Goal: Transaction & Acquisition: Purchase product/service

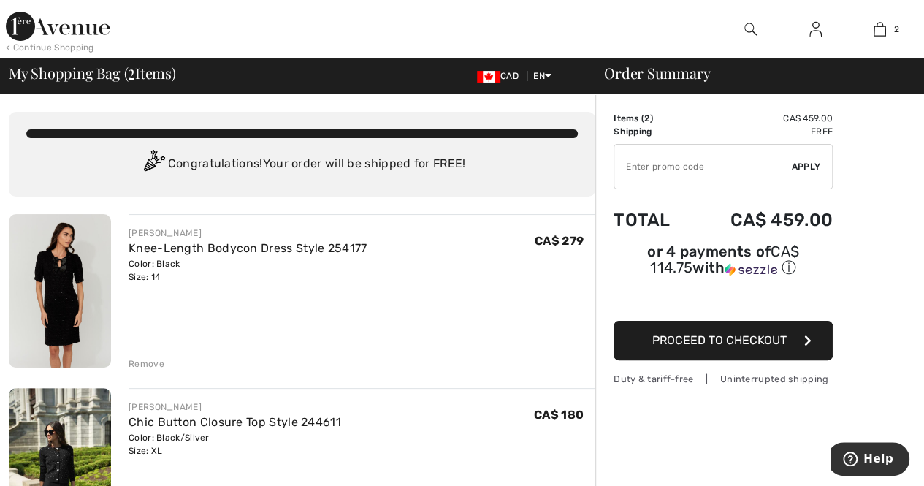
click at [63, 291] on img at bounding box center [60, 290] width 102 height 153
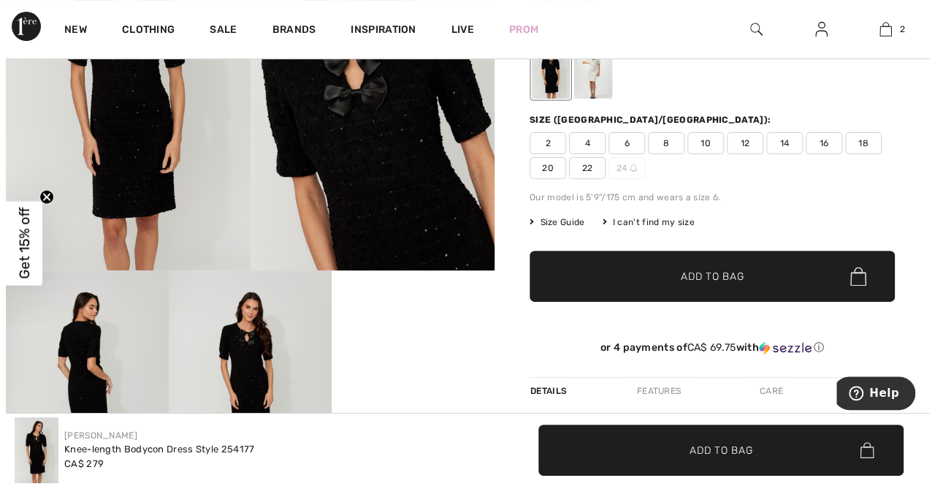
scroll to position [164, 0]
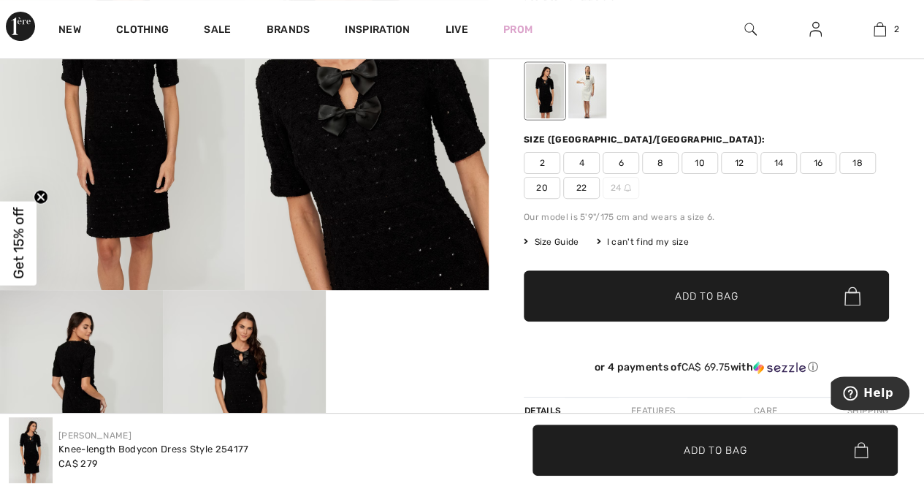
click at [556, 241] on span "Size Guide" at bounding box center [551, 241] width 55 height 13
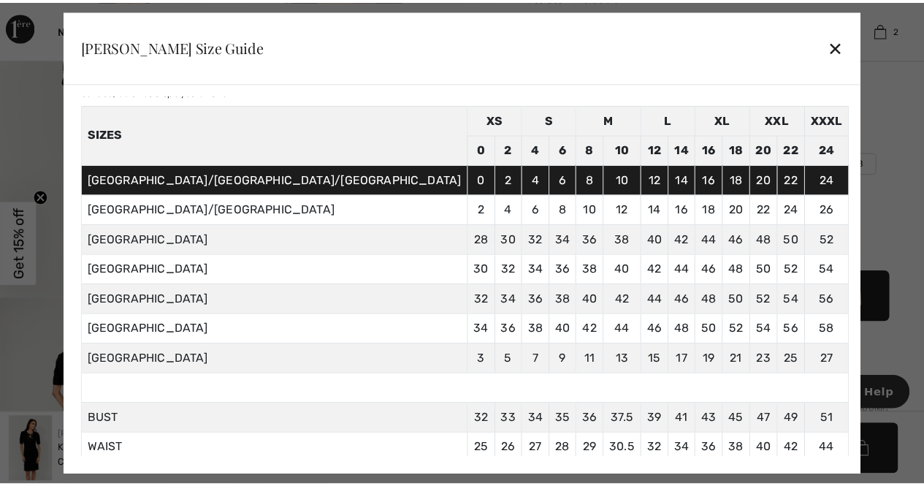
scroll to position [47, 0]
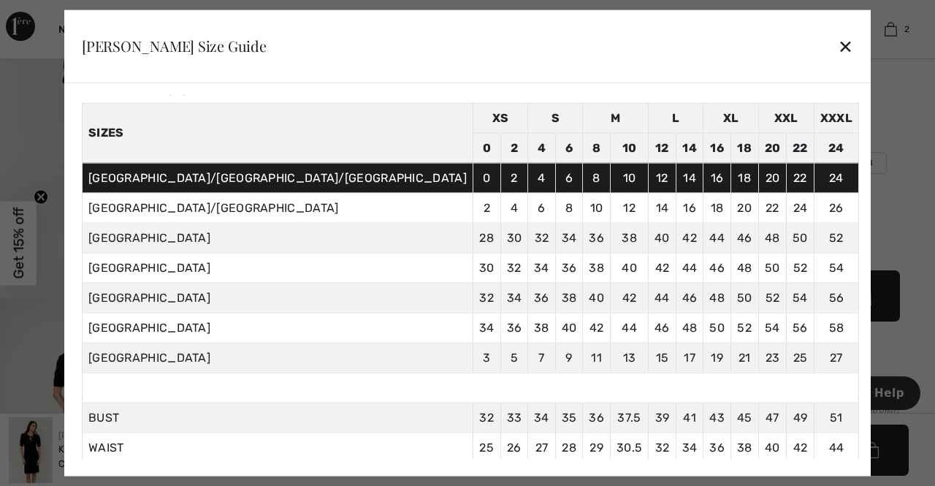
click at [838, 39] on div "✕" at bounding box center [845, 46] width 15 height 31
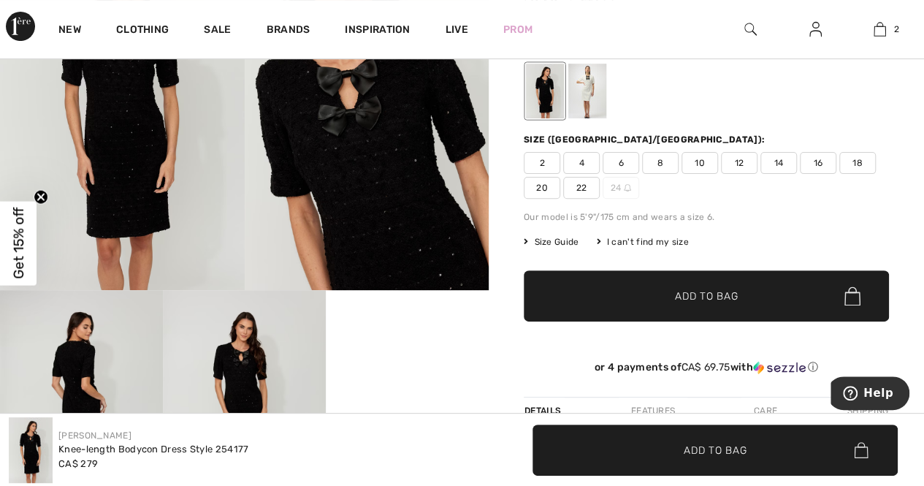
click at [811, 153] on span "16" at bounding box center [818, 163] width 37 height 22
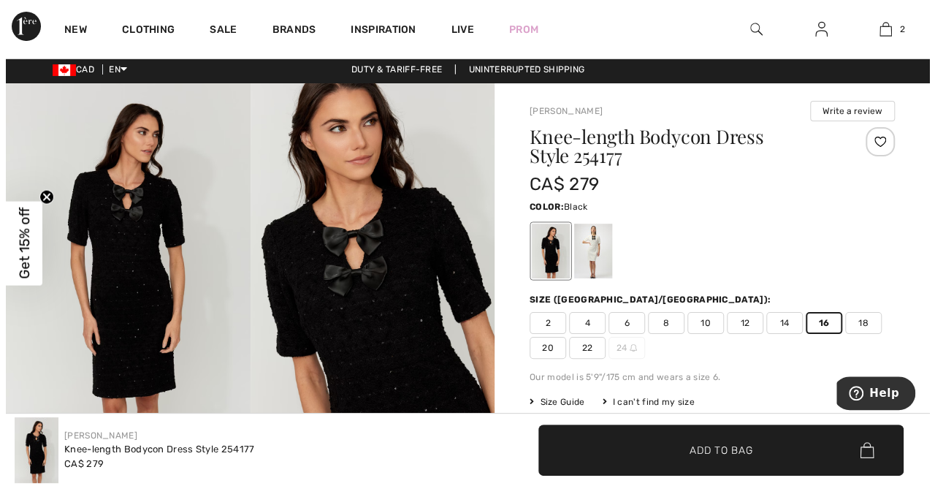
scroll to position [0, 0]
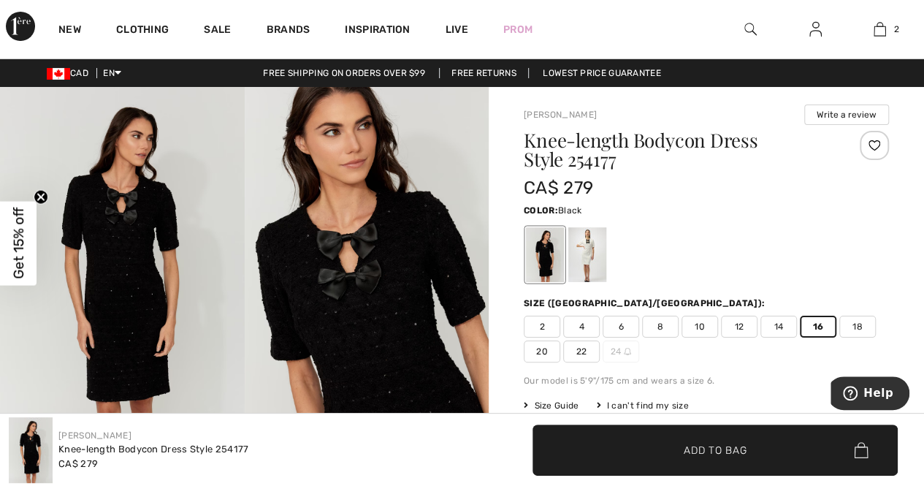
click at [142, 199] on img at bounding box center [122, 270] width 245 height 367
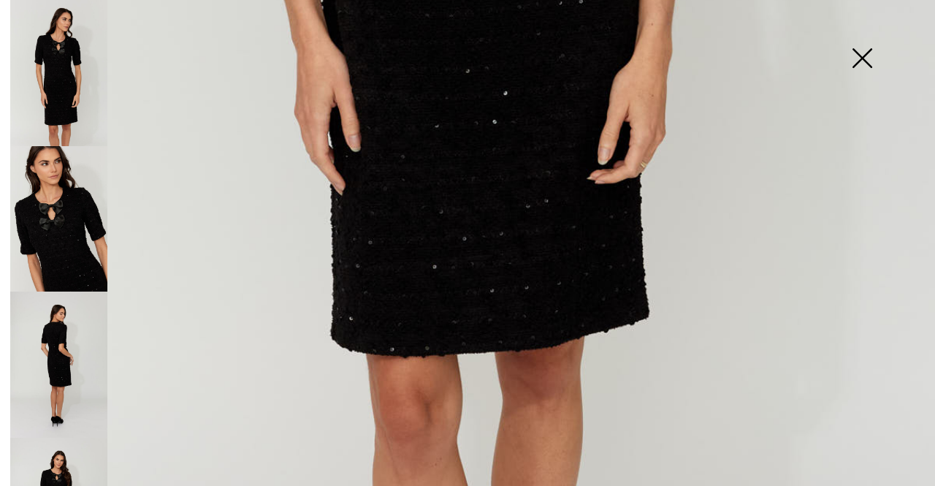
scroll to position [854, 0]
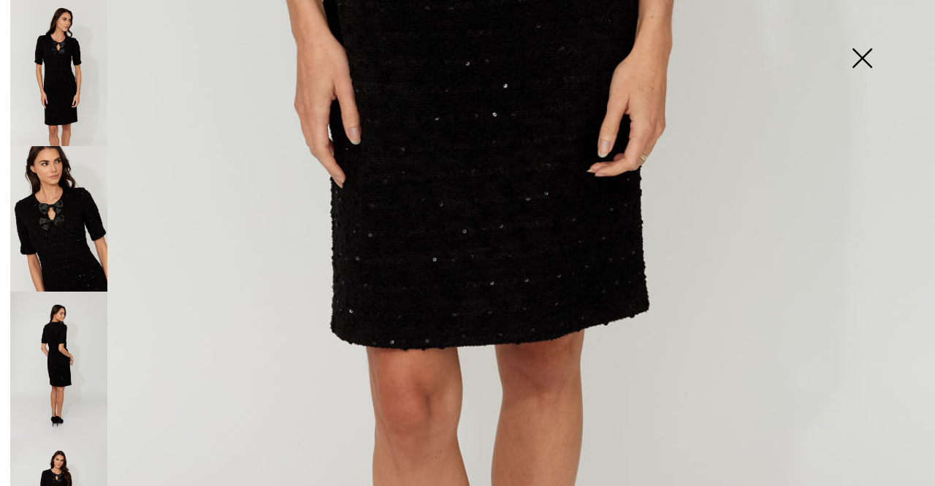
click at [60, 242] on img at bounding box center [58, 219] width 97 height 146
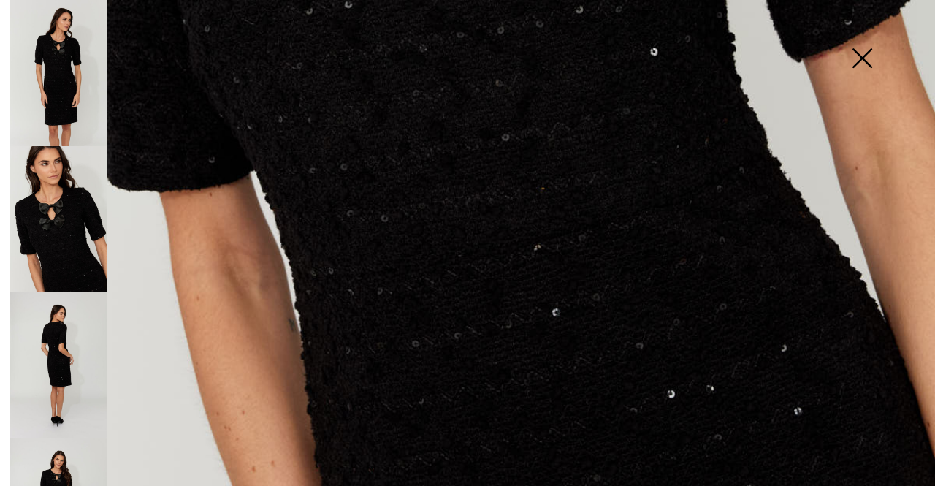
click at [56, 341] on img at bounding box center [58, 364] width 97 height 146
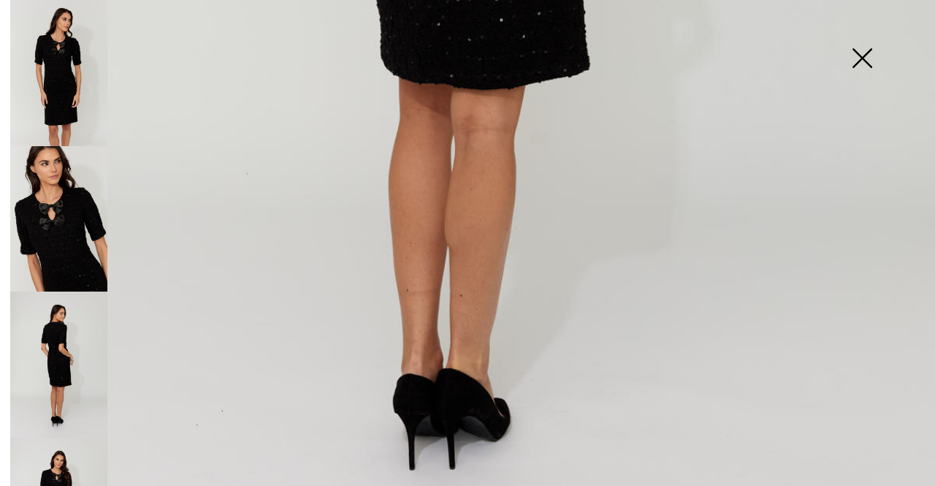
scroll to position [778, 0]
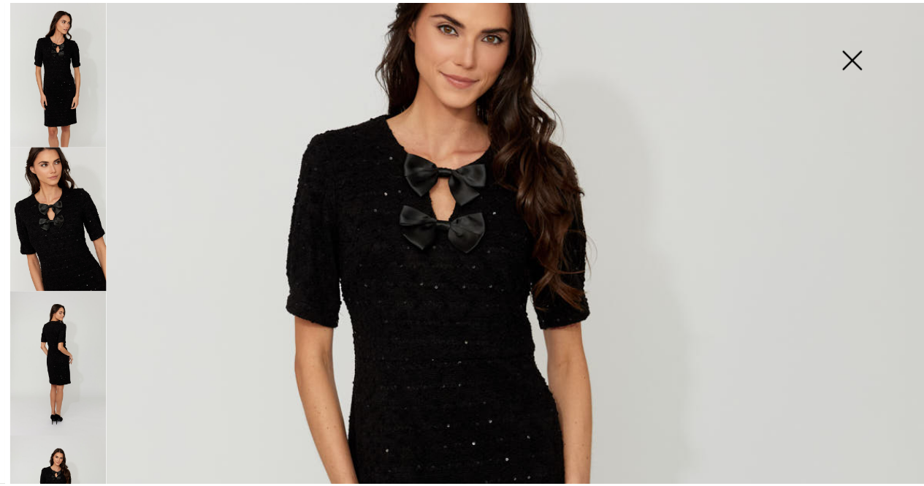
scroll to position [183, 0]
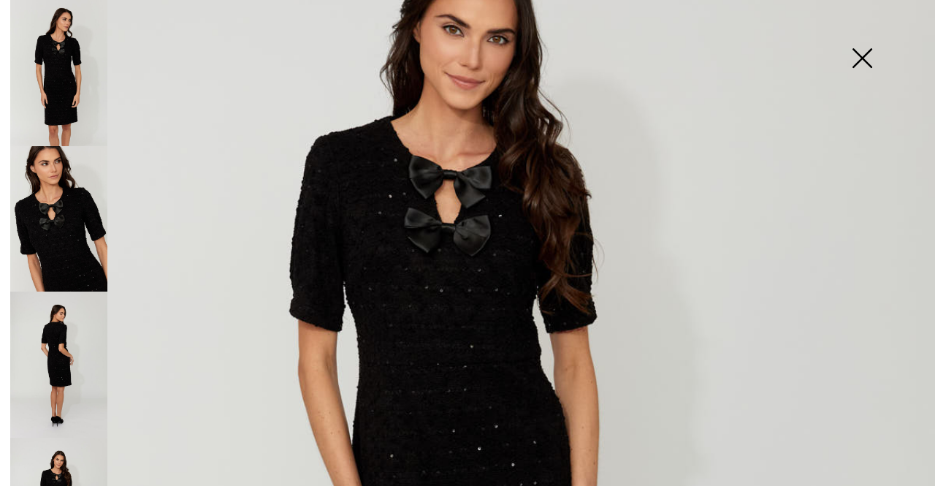
click at [861, 61] on img at bounding box center [861, 59] width 73 height 75
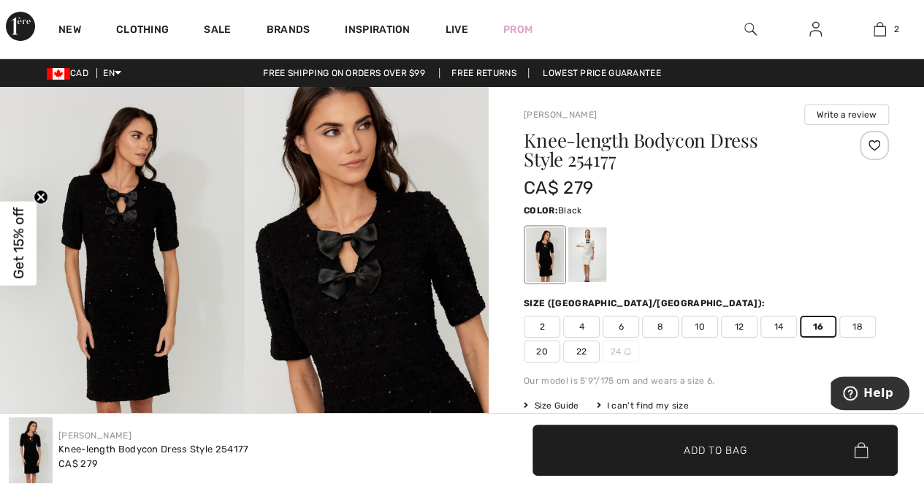
click at [741, 440] on span "✔ Added to Bag Add to Bag" at bounding box center [714, 449] width 365 height 51
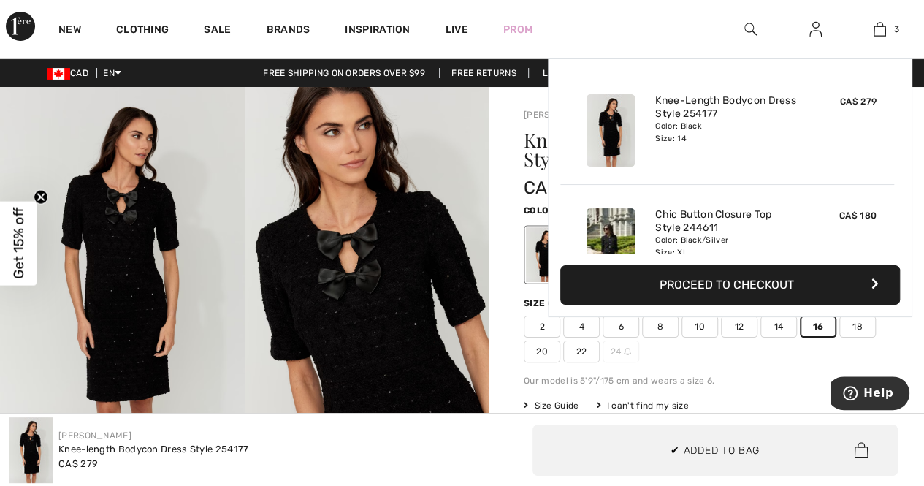
scroll to position [158, 0]
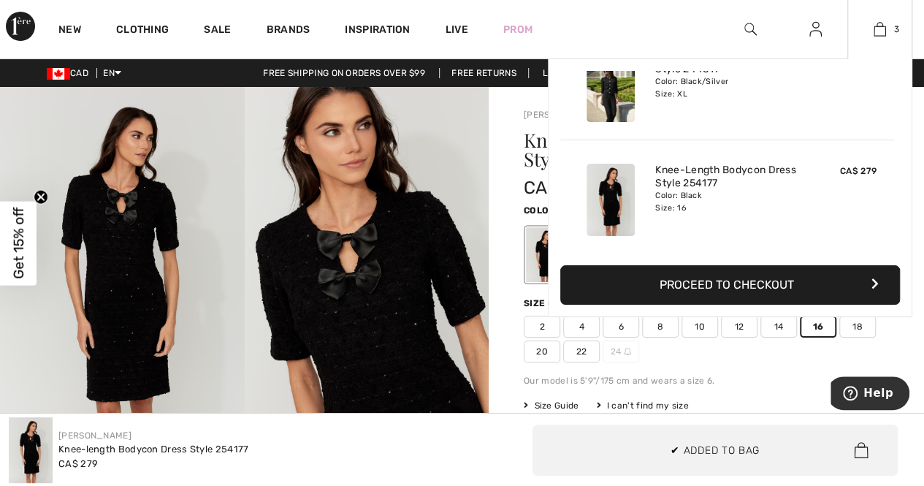
click at [736, 294] on button "Proceed to Checkout" at bounding box center [730, 284] width 340 height 39
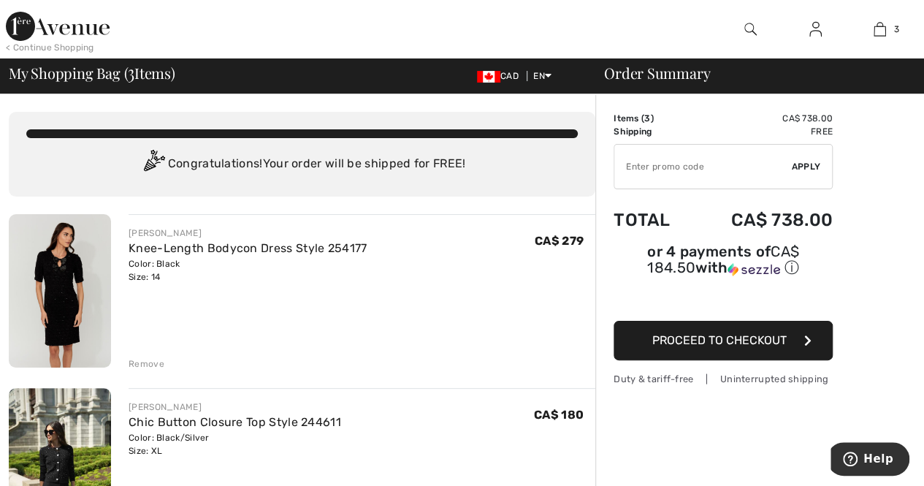
click at [139, 363] on div "Remove" at bounding box center [147, 363] width 36 height 13
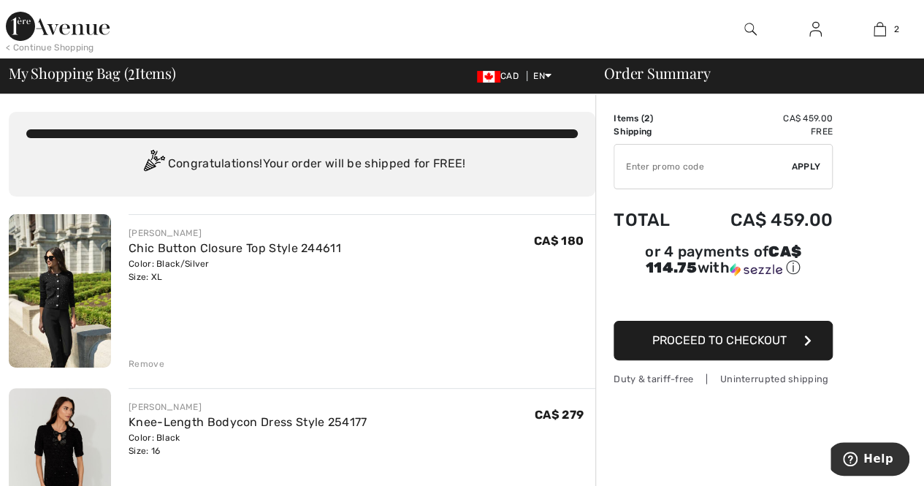
click at [57, 273] on img at bounding box center [60, 290] width 102 height 153
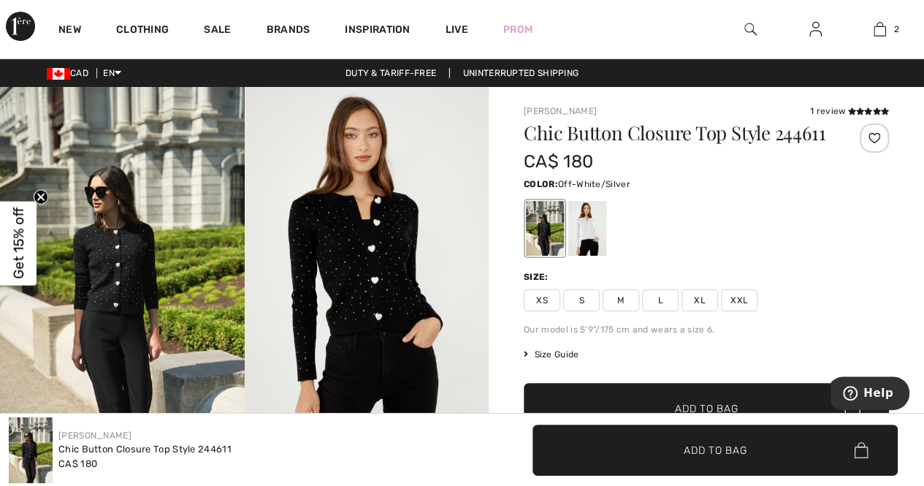
click at [594, 236] on div at bounding box center [587, 228] width 38 height 55
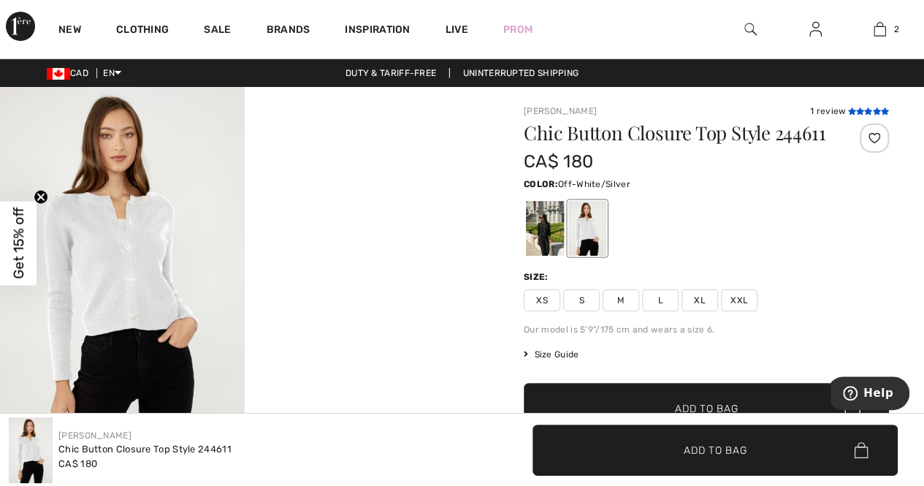
click at [864, 109] on icon at bounding box center [868, 110] width 8 height 7
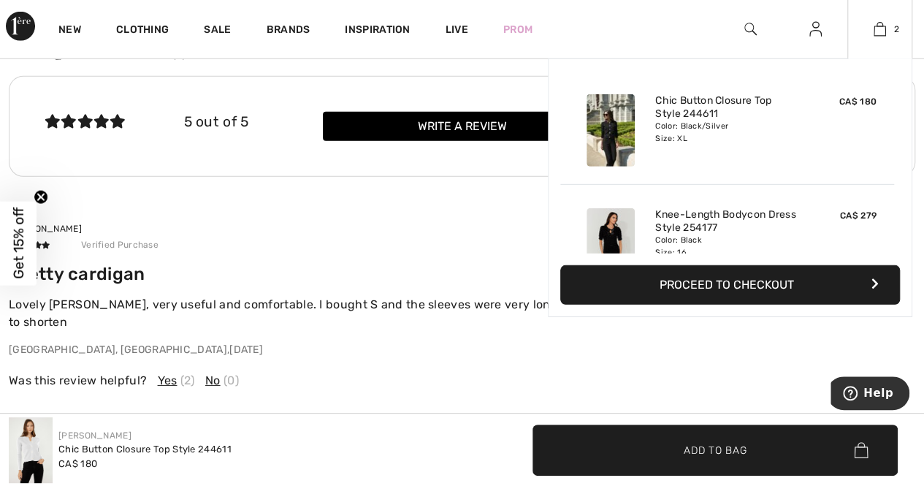
click at [717, 264] on div "Added to Bag Frank Lyman Chic Button Closure Top Style 244611 CA$ 180 Color: Bl…" at bounding box center [730, 187] width 364 height 259
click at [689, 281] on button "Proceed to Checkout" at bounding box center [730, 284] width 340 height 39
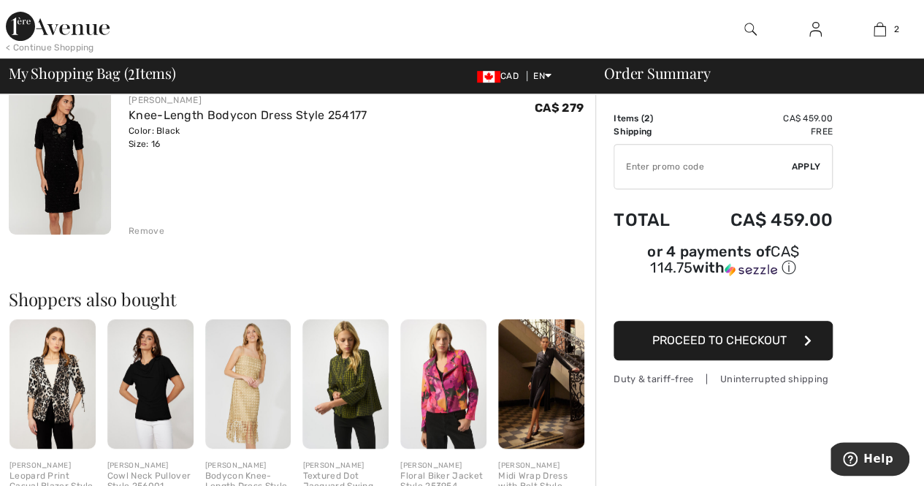
scroll to position [308, 0]
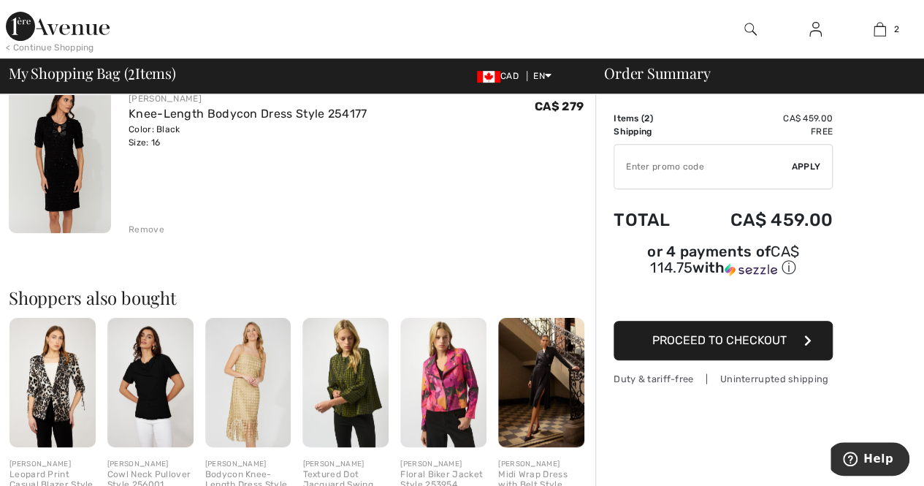
click at [733, 321] on button "Proceed to Checkout" at bounding box center [722, 340] width 219 height 39
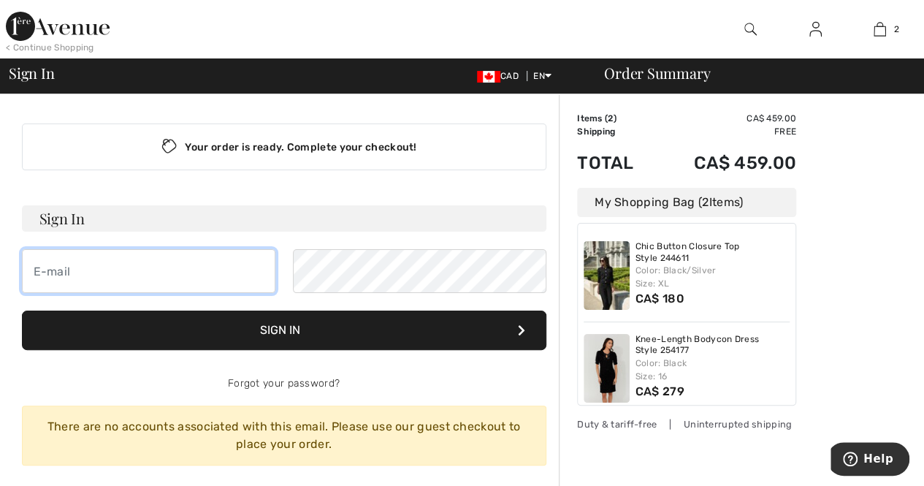
click at [101, 261] on input "email" at bounding box center [148, 271] width 253 height 44
type input "elenigallos@gmail.com"
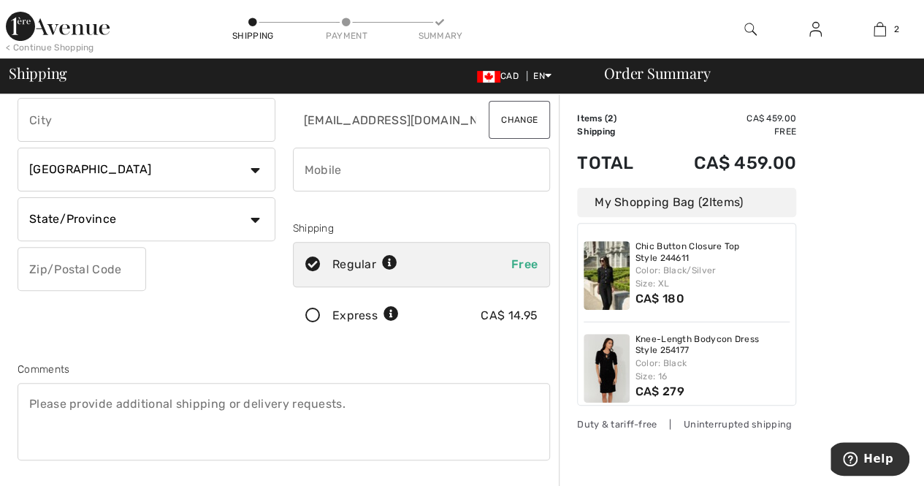
scroll to position [136, 0]
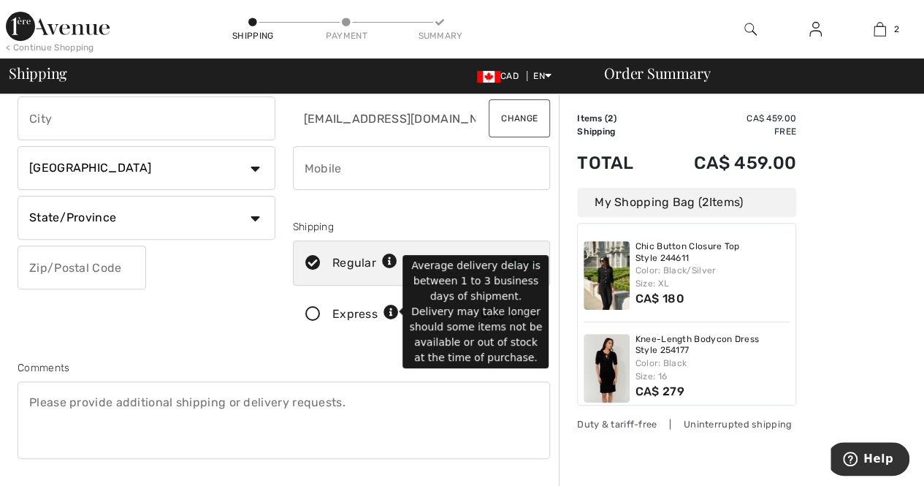
click at [391, 310] on icon at bounding box center [390, 312] width 15 height 15
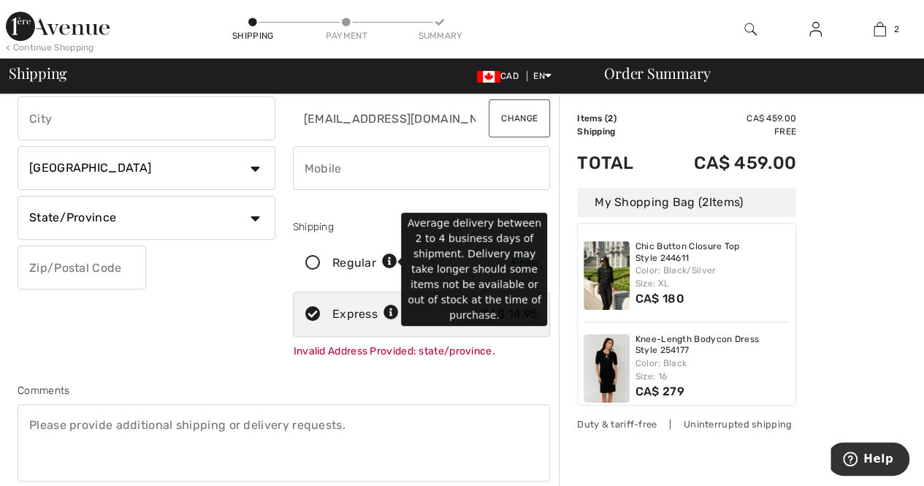
click at [386, 261] on icon at bounding box center [389, 261] width 15 height 15
radio input "true"
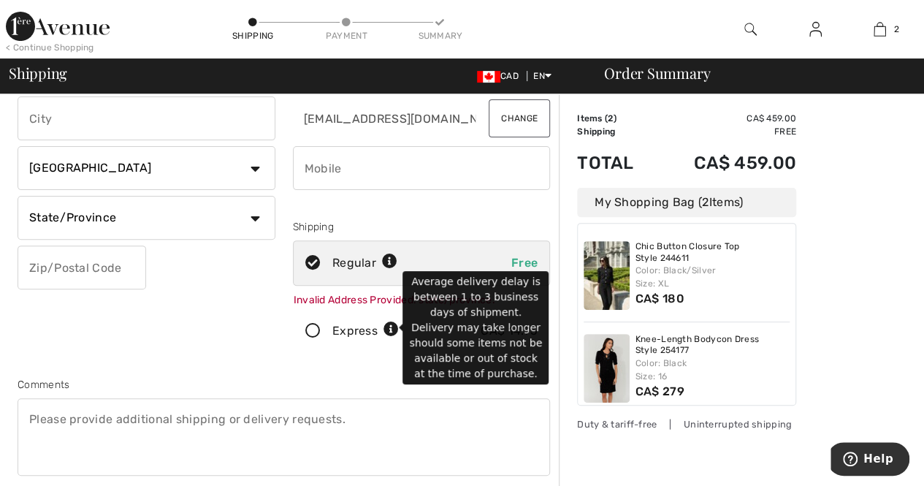
click at [389, 331] on icon at bounding box center [390, 329] width 15 height 15
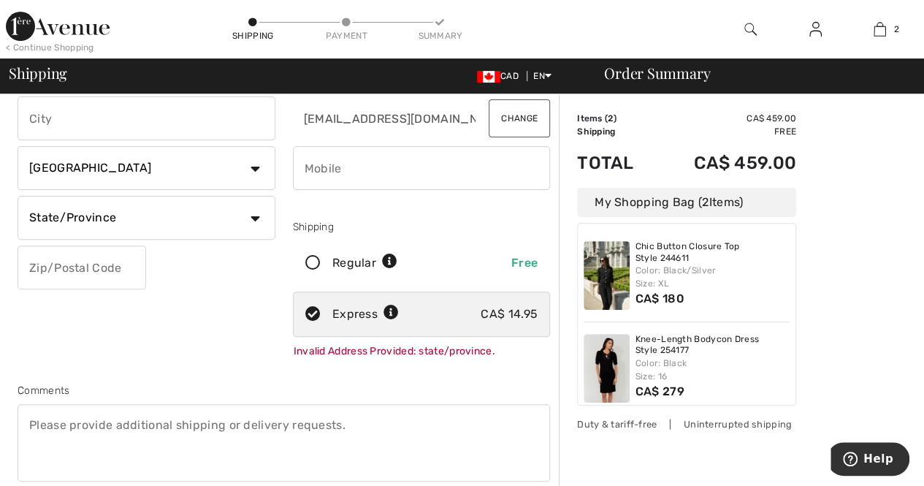
click at [120, 118] on input "text" at bounding box center [147, 118] width 258 height 44
type input "[GEOGRAPHIC_DATA]"
type input "1030 francois-dugas"
select select "QC"
type input "H7L 3S7"
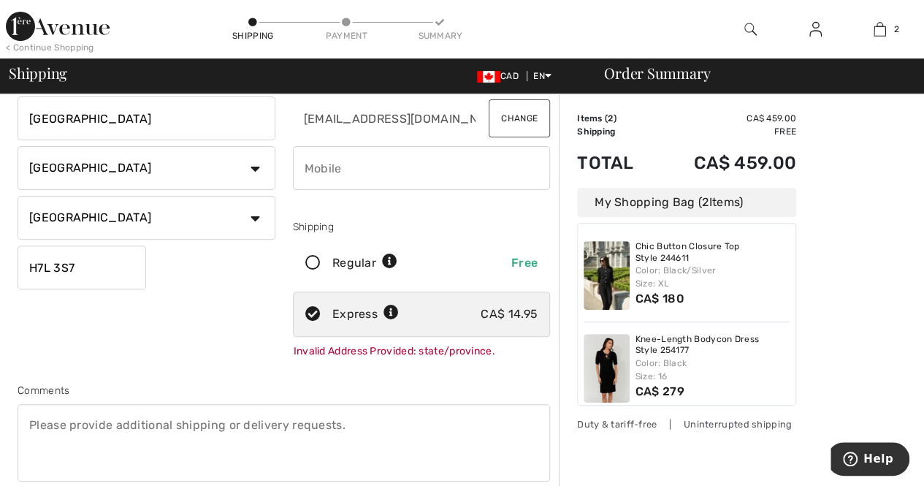
type input "Eleni"
type input "Gallos"
type input "5147164904"
type input "H7L3S7"
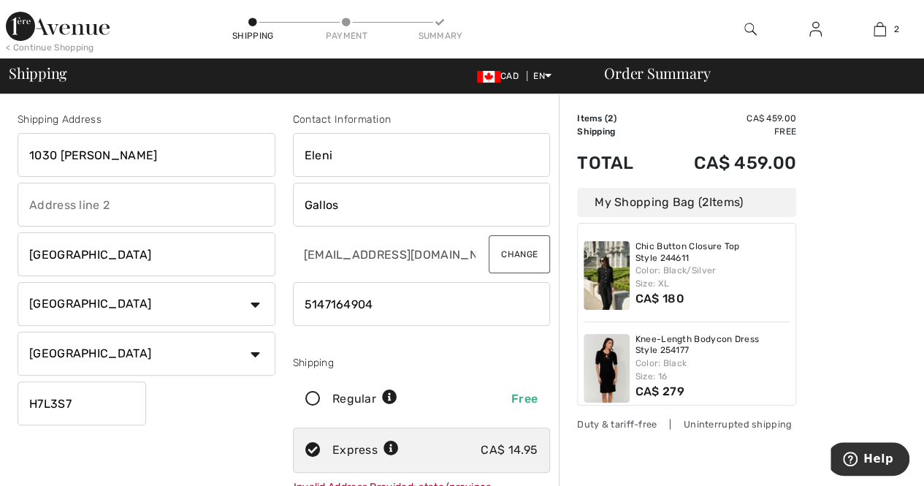
drag, startPoint x: 421, startPoint y: 298, endPoint x: 264, endPoint y: 299, distance: 156.3
click at [264, 299] on div "Shipping Address 1030 francois-dugas Montreal Country Canada United States Afgh…" at bounding box center [284, 404] width 550 height 655
type input "5147467747"
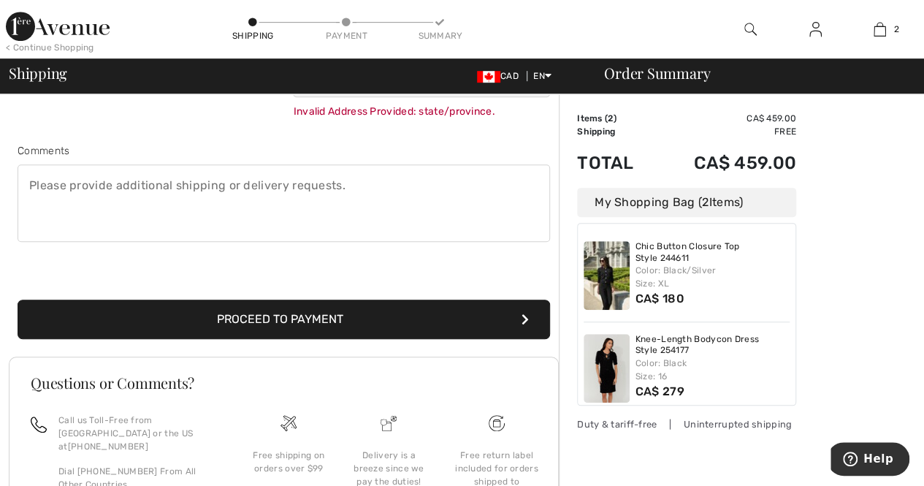
scroll to position [339, 0]
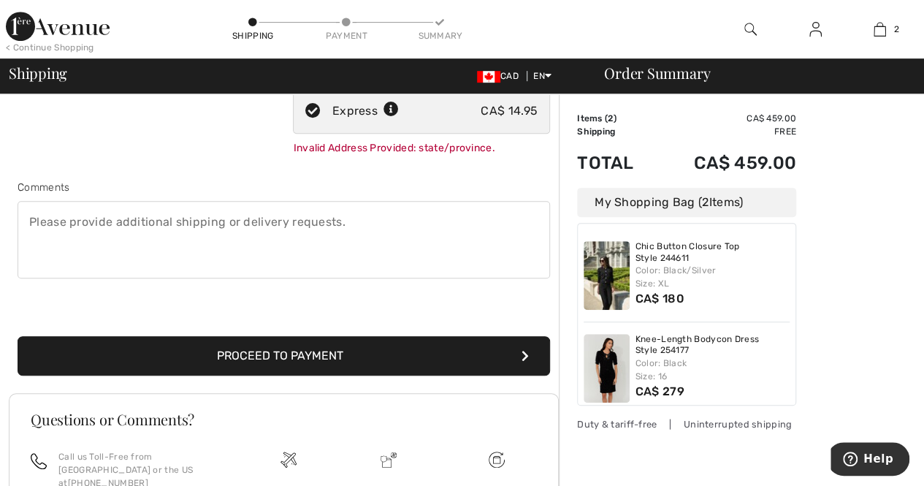
click at [236, 349] on button "Proceed to Payment" at bounding box center [284, 355] width 532 height 39
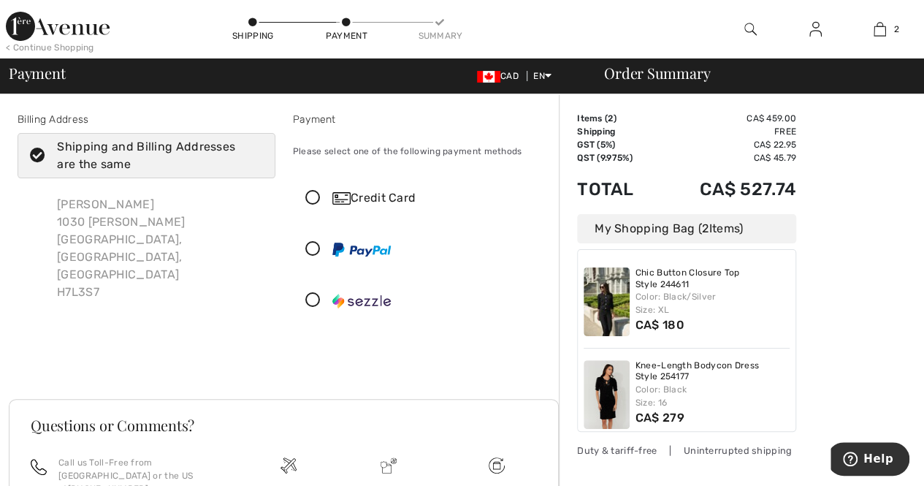
click at [355, 202] on div "Credit Card" at bounding box center [435, 198] width 207 height 18
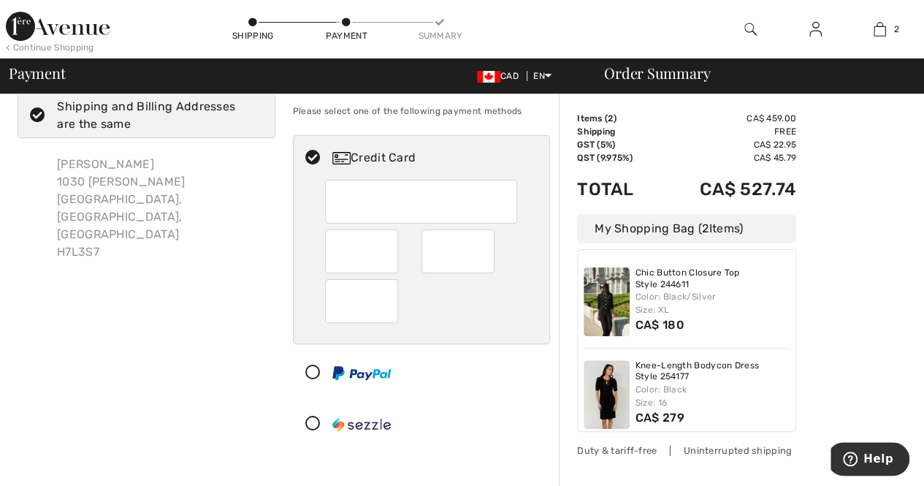
scroll to position [16, 0]
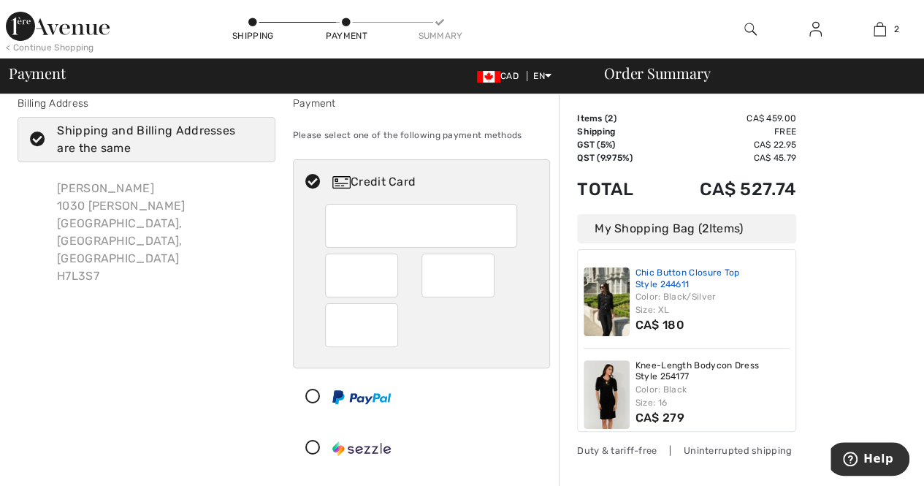
click at [654, 275] on link "Chic Button Closure Top Style 244611" at bounding box center [712, 278] width 155 height 23
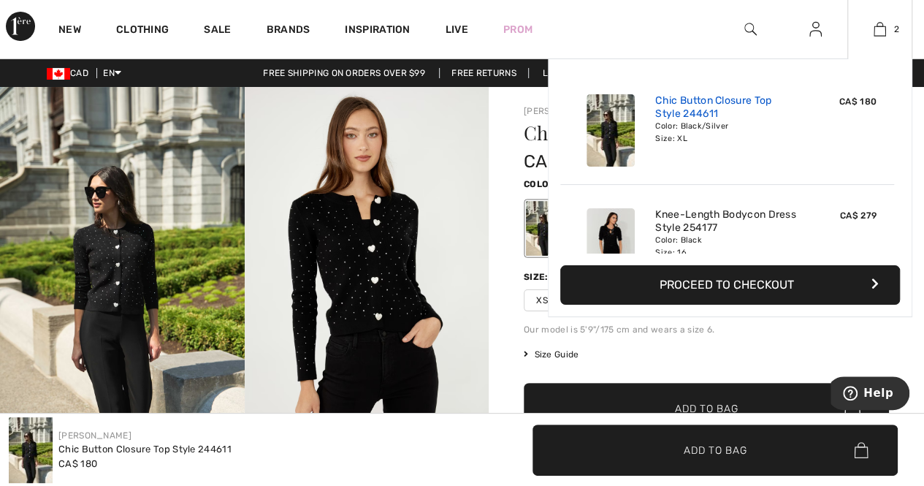
click at [730, 114] on link "Chic Button Closure Top Style 244611" at bounding box center [727, 107] width 144 height 26
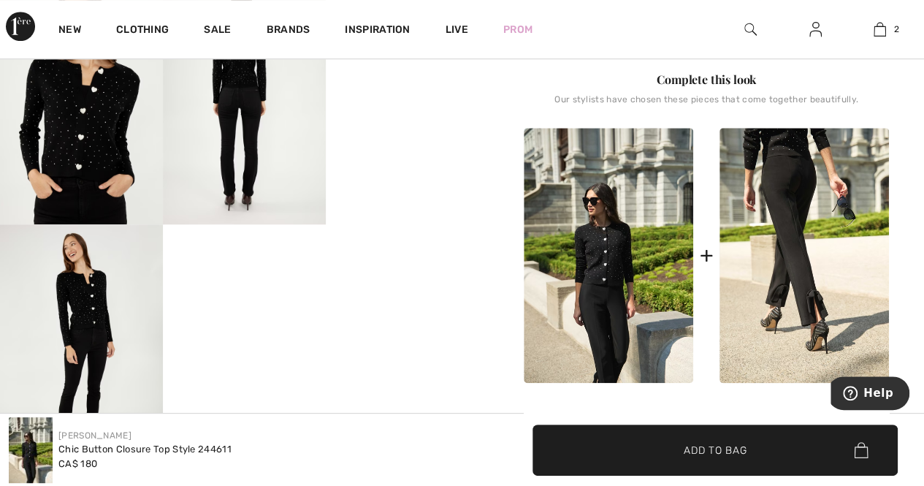
scroll to position [336, 0]
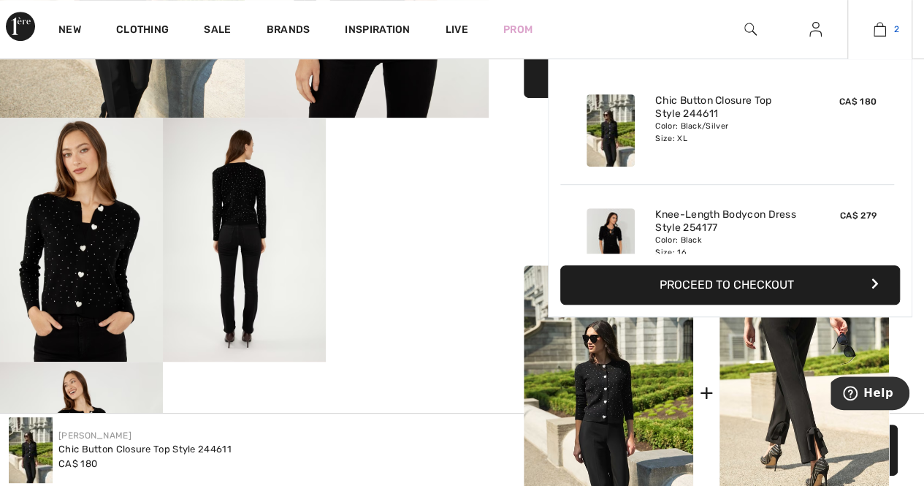
click at [879, 27] on img at bounding box center [879, 29] width 12 height 18
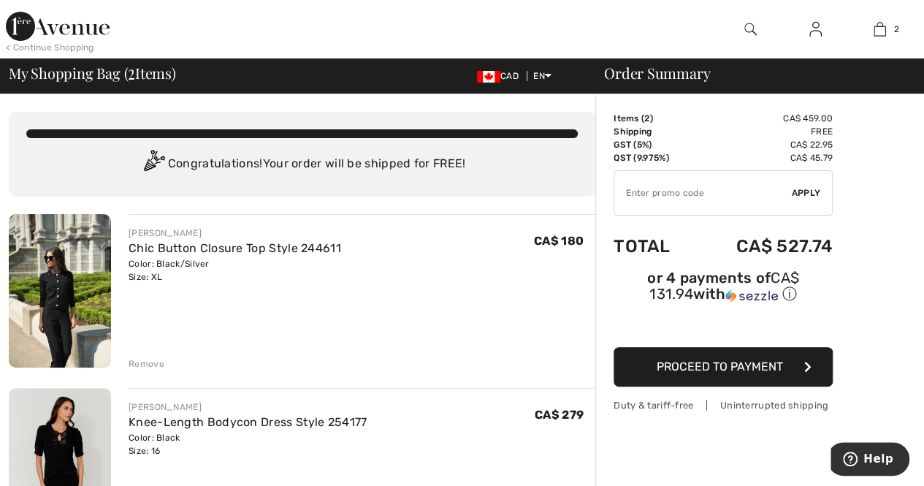
click at [145, 364] on div "Remove" at bounding box center [147, 363] width 36 height 13
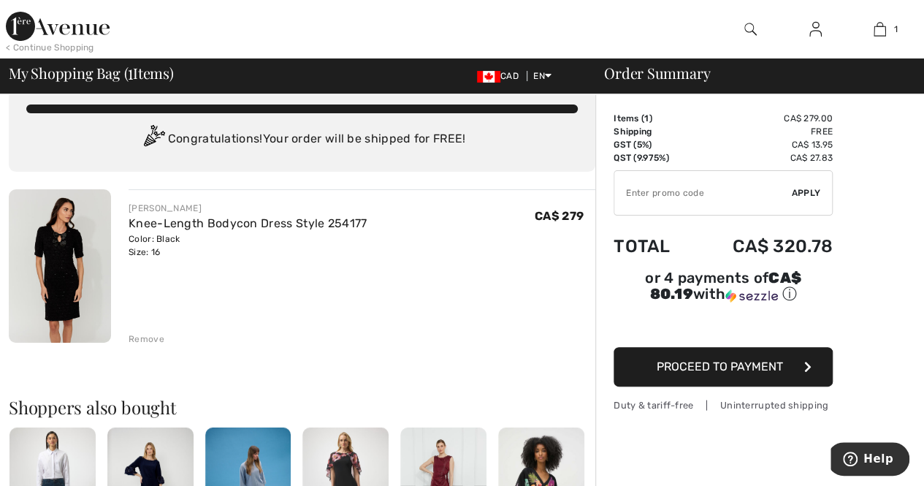
scroll to position [9, 0]
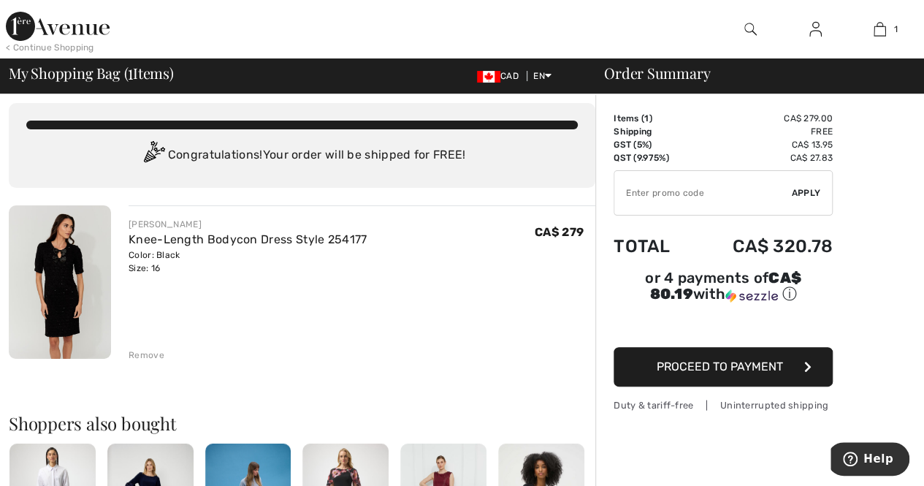
click at [862, 64] on div "My Shopping Bag ( 1 Items) CAD EN English Français Order Summary" at bounding box center [462, 75] width 924 height 35
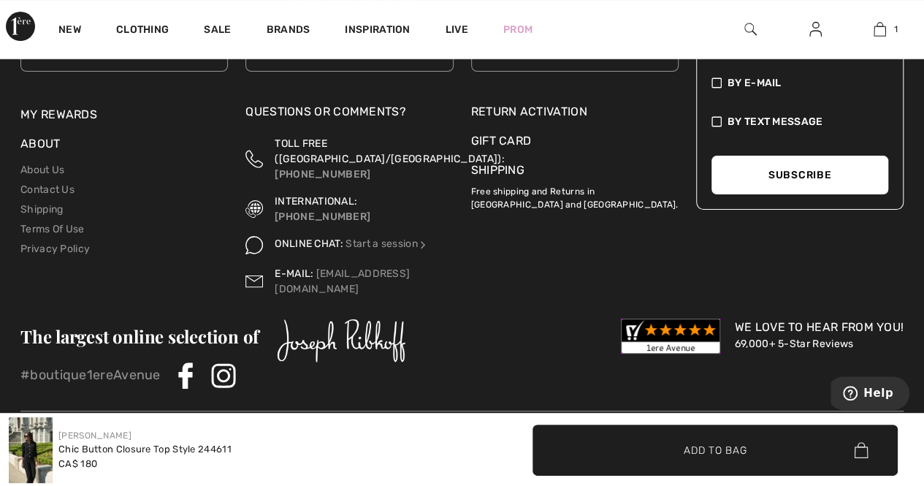
scroll to position [2881, 0]
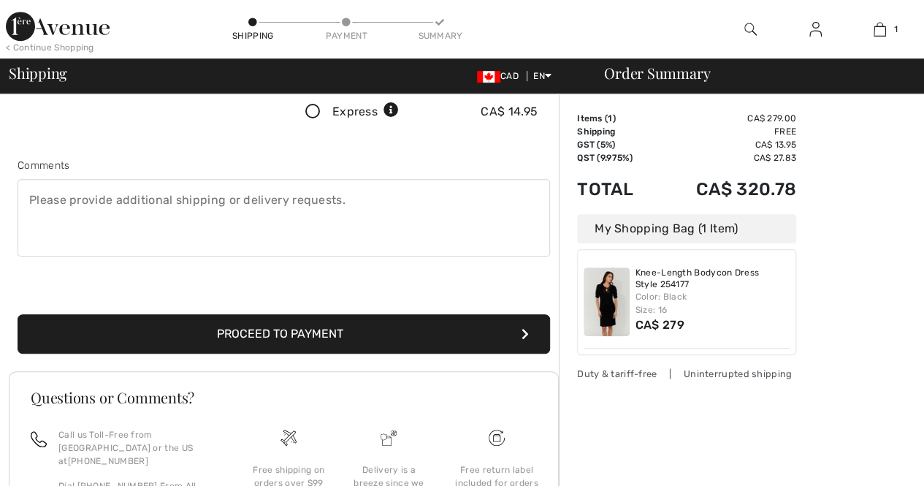
scroll to position [339, 0]
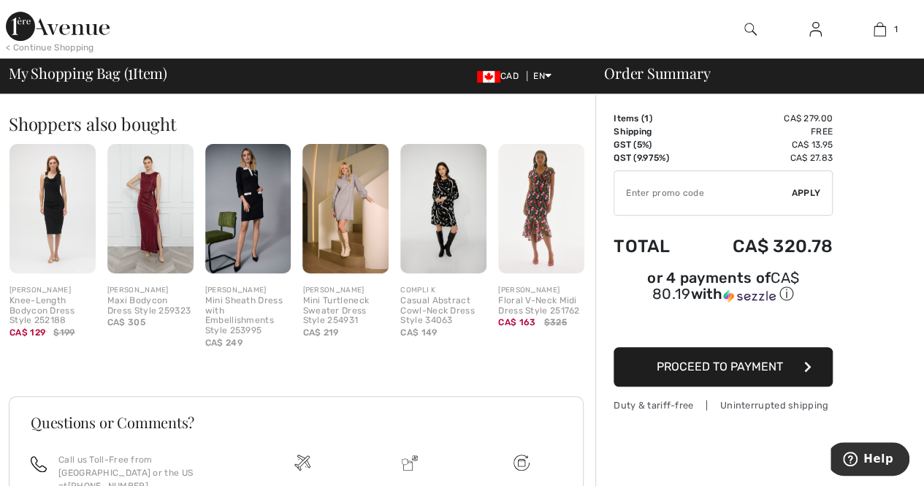
click at [922, 203] on div "Order Summary Details Items ( 1 ) CA$ 279.00 Promo code CA$ 0.00 Shipping Free …" at bounding box center [759, 225] width 329 height 878
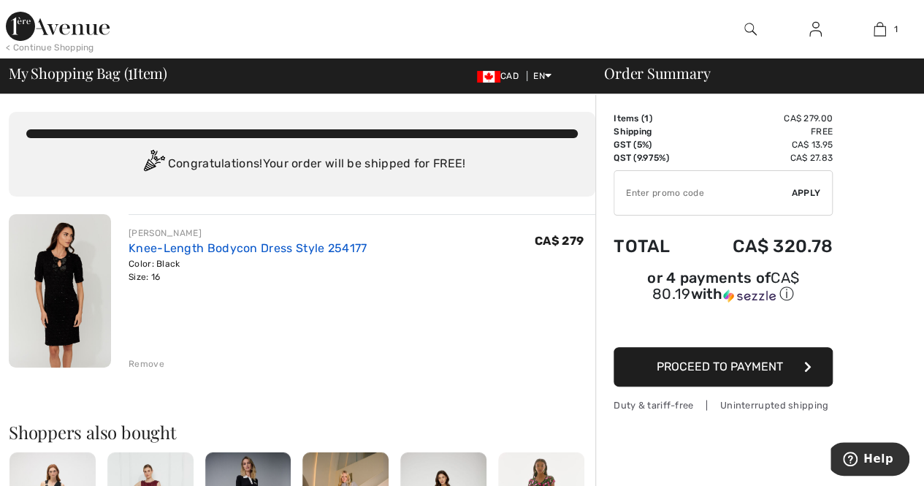
click at [201, 250] on link "Knee-Length Bodycon Dress Style 254177" at bounding box center [248, 248] width 238 height 14
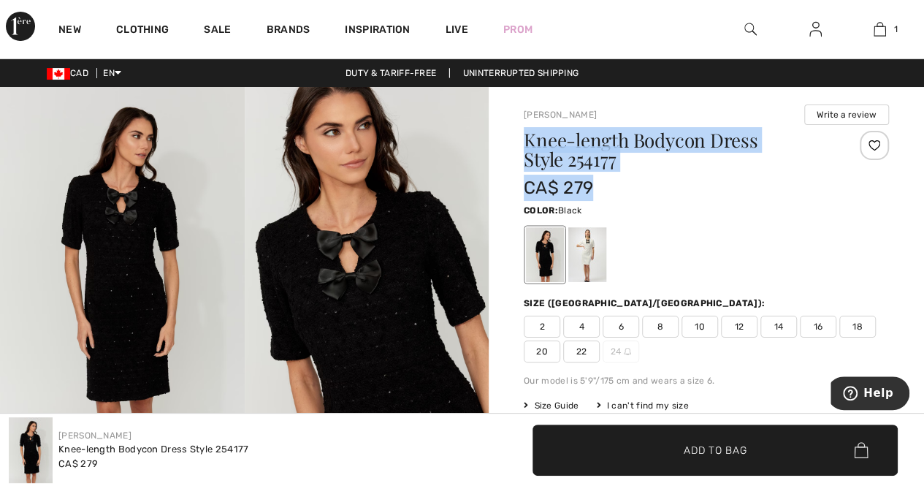
drag, startPoint x: 627, startPoint y: 175, endPoint x: 528, endPoint y: 143, distance: 104.4
click at [528, 143] on div "Knee-length Bodycon Dress Style 254177 CA$ 279" at bounding box center [676, 166] width 305 height 70
click at [528, 143] on h1 "Knee-length Bodycon Dress Style 254177" at bounding box center [676, 150] width 305 height 38
drag, startPoint x: 622, startPoint y: 160, endPoint x: 526, endPoint y: 139, distance: 98.7
click at [526, 139] on h1 "Knee-length Bodycon Dress Style 254177" at bounding box center [676, 150] width 305 height 38
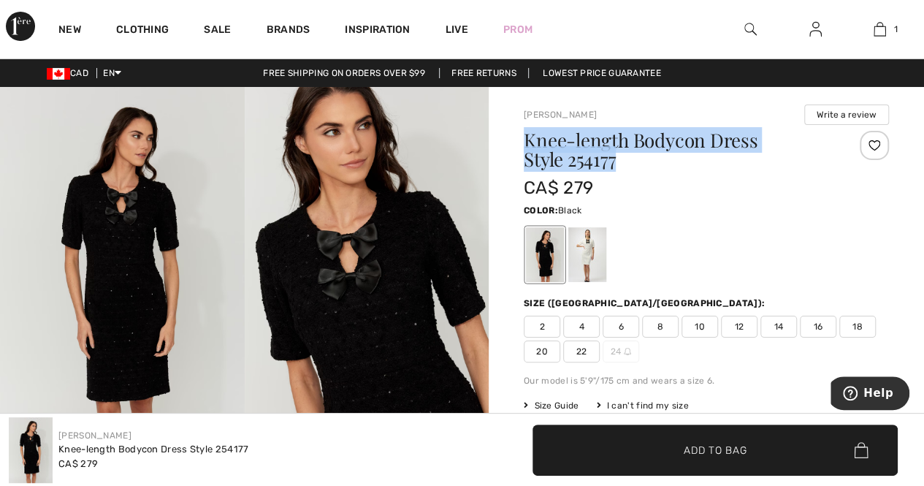
copy h1 "Knee-length Bodycon Dress Style 254177"
